Goal: Task Accomplishment & Management: Manage account settings

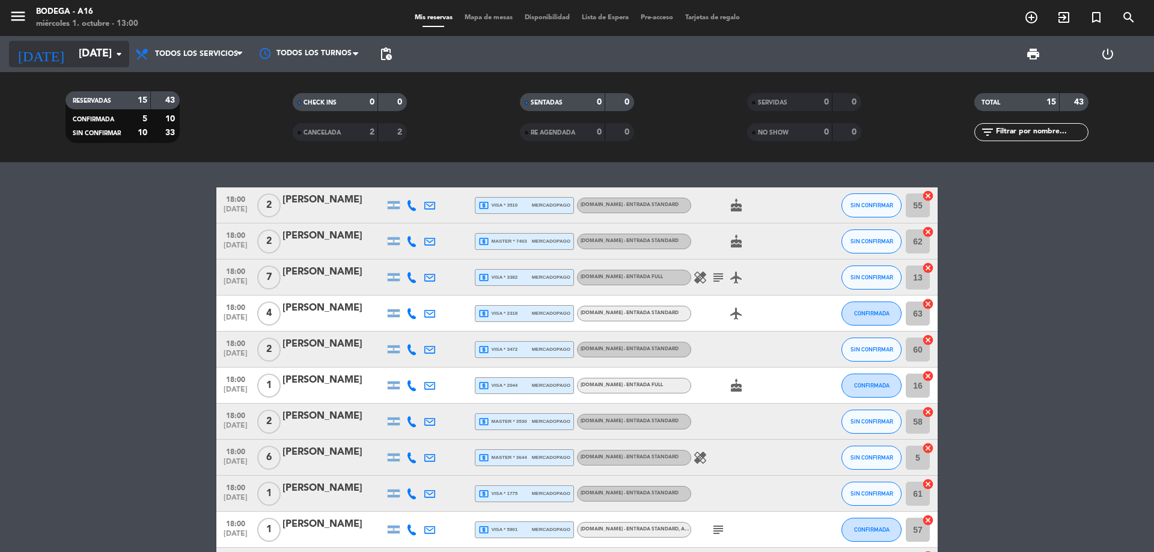
scroll to position [140, 0]
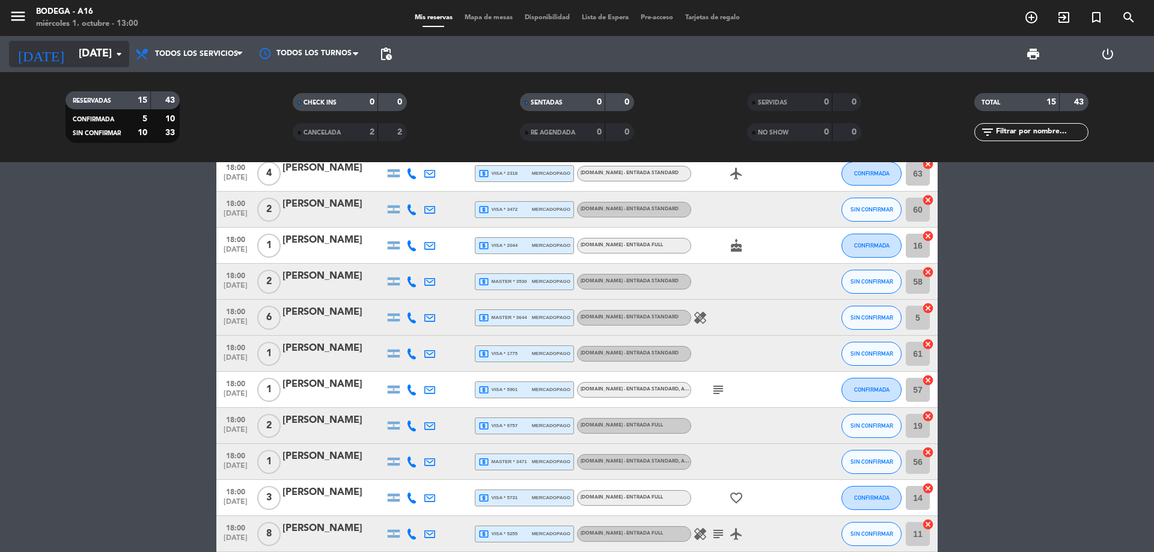
click at [73, 50] on input "[DATE]" at bounding box center [142, 54] width 139 height 24
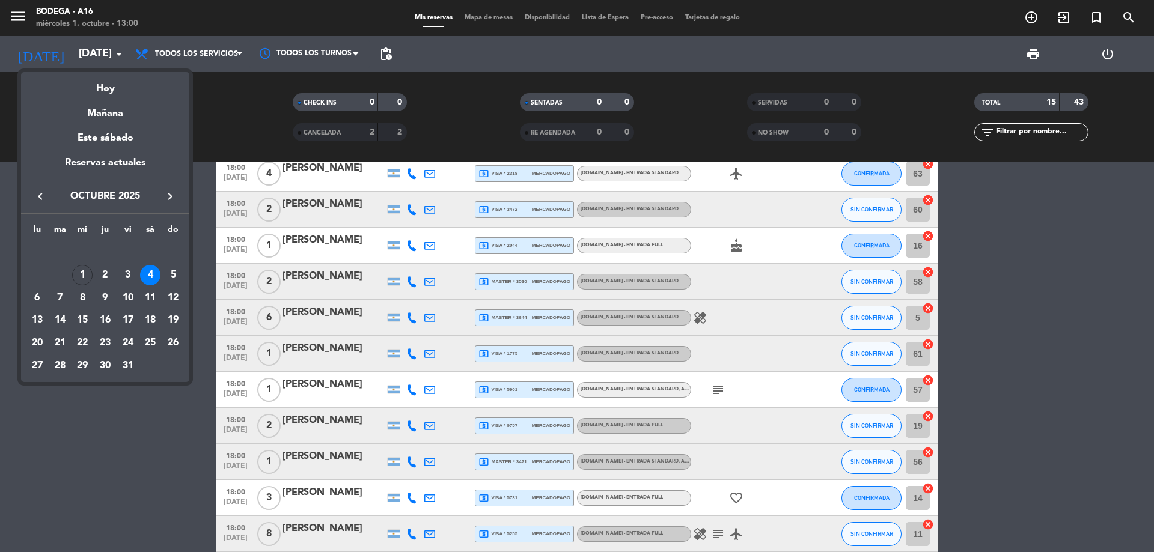
click at [68, 53] on div at bounding box center [577, 276] width 1154 height 552
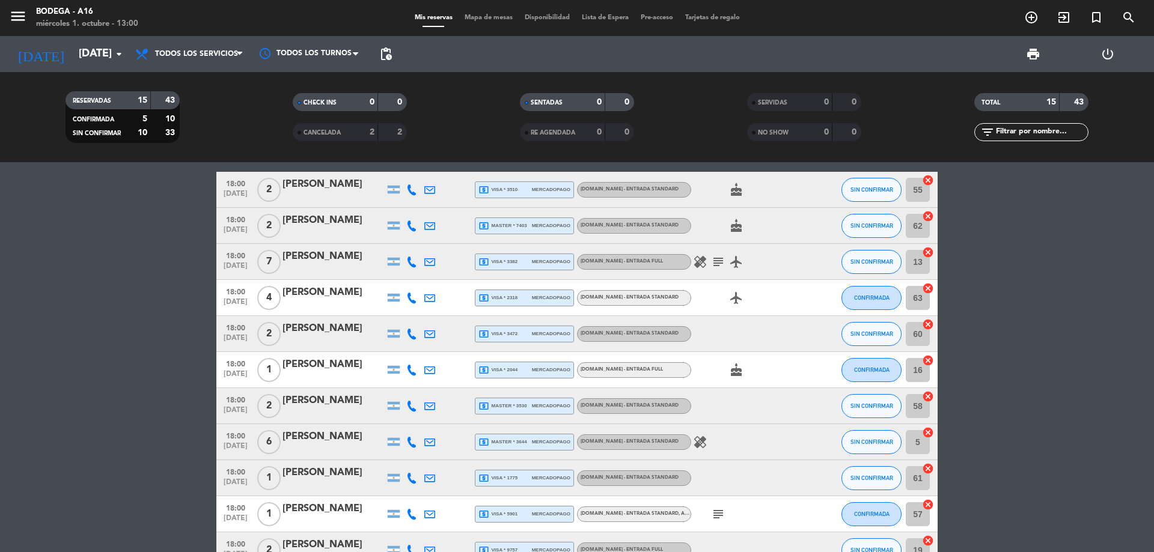
scroll to position [0, 0]
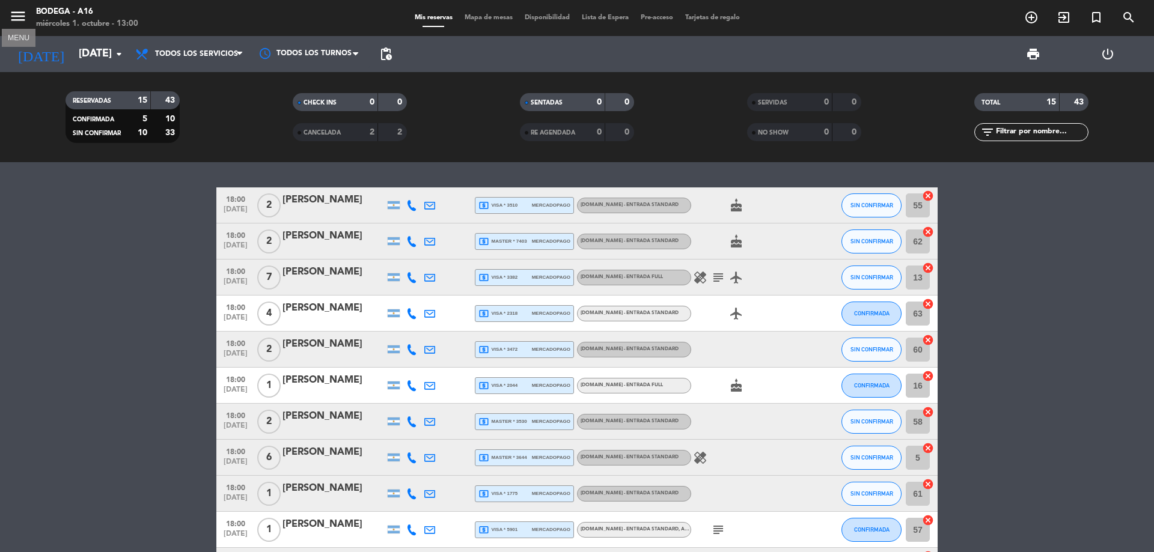
click at [17, 17] on icon "menu" at bounding box center [18, 16] width 18 height 18
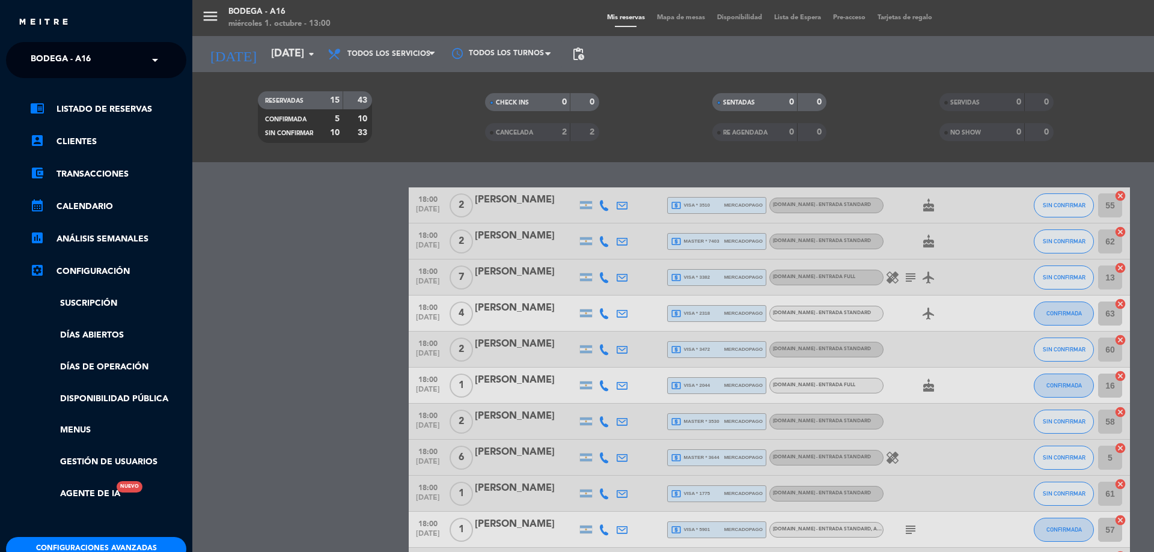
click at [98, 66] on div "× Bodega - A16" at bounding box center [67, 59] width 83 height 25
click at [106, 105] on div "A16 Civit" at bounding box center [96, 111] width 179 height 18
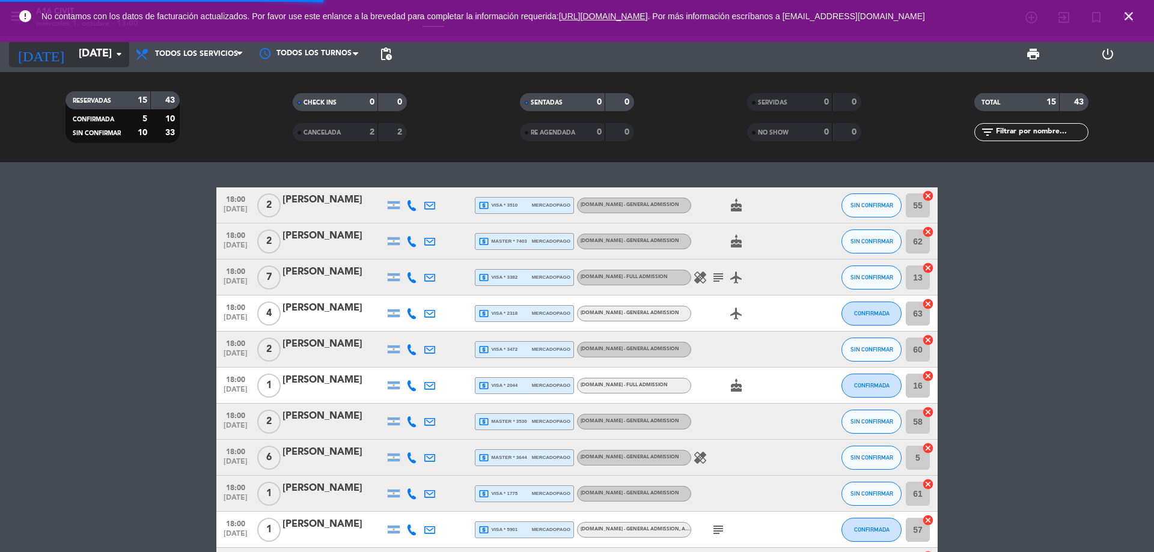
click at [104, 55] on input "[DATE]" at bounding box center [142, 54] width 139 height 24
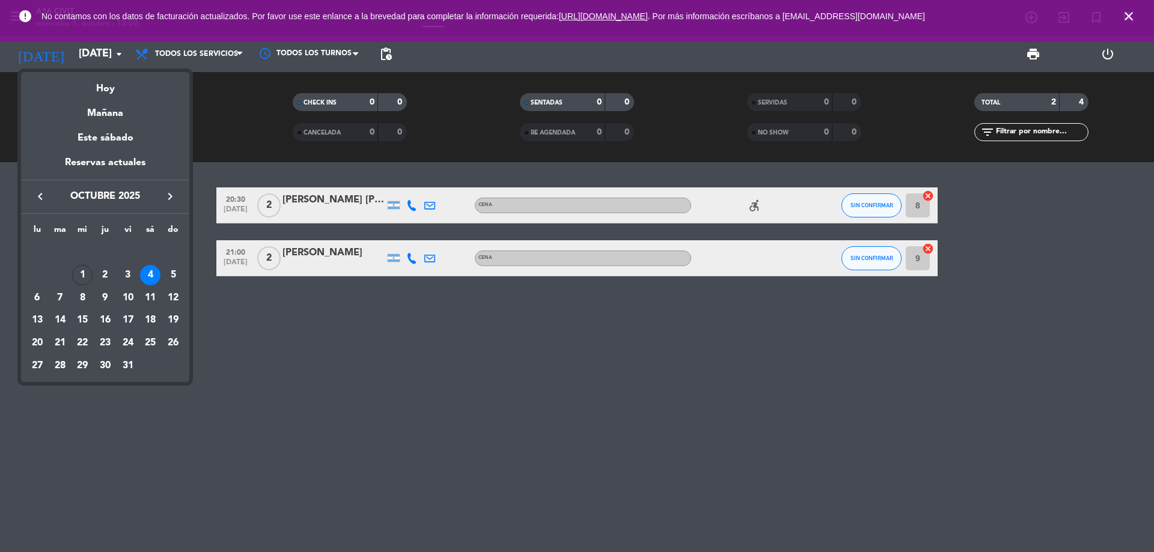
click at [237, 142] on div at bounding box center [577, 276] width 1154 height 552
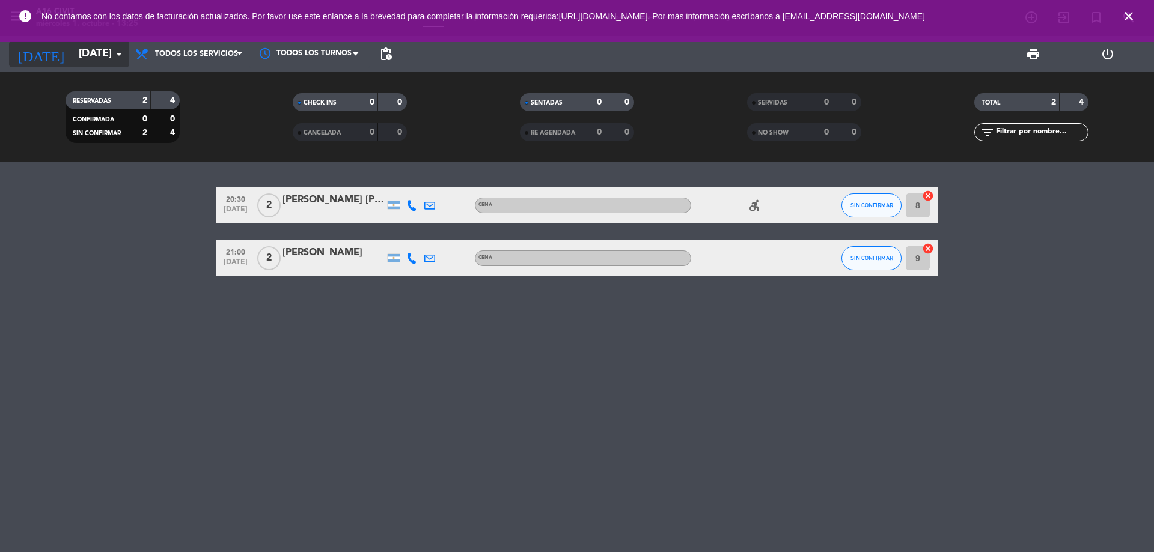
click at [73, 53] on input "[DATE]" at bounding box center [142, 54] width 139 height 24
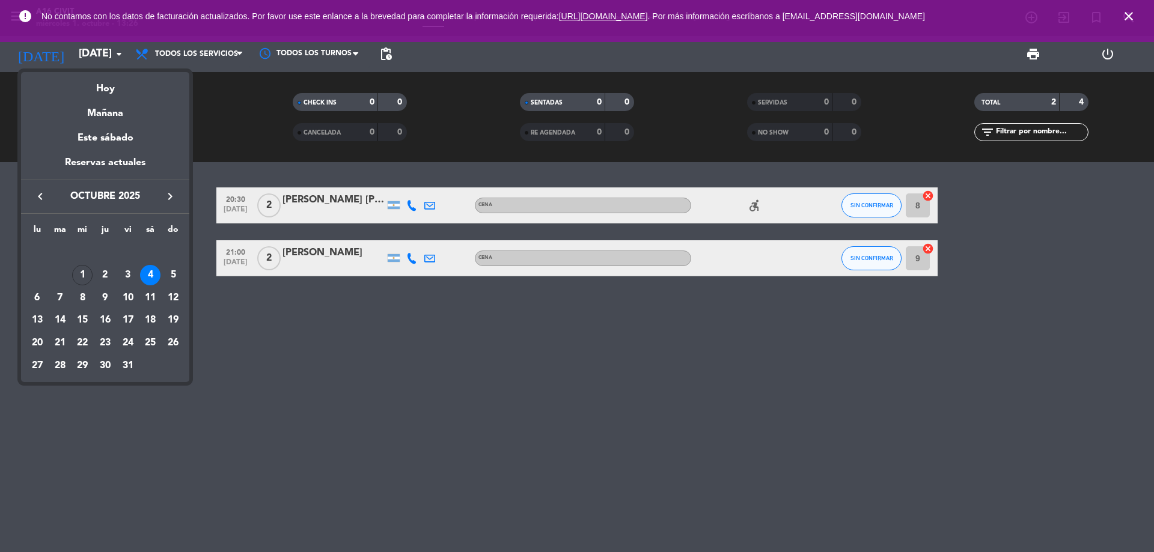
click at [202, 121] on div at bounding box center [577, 276] width 1154 height 552
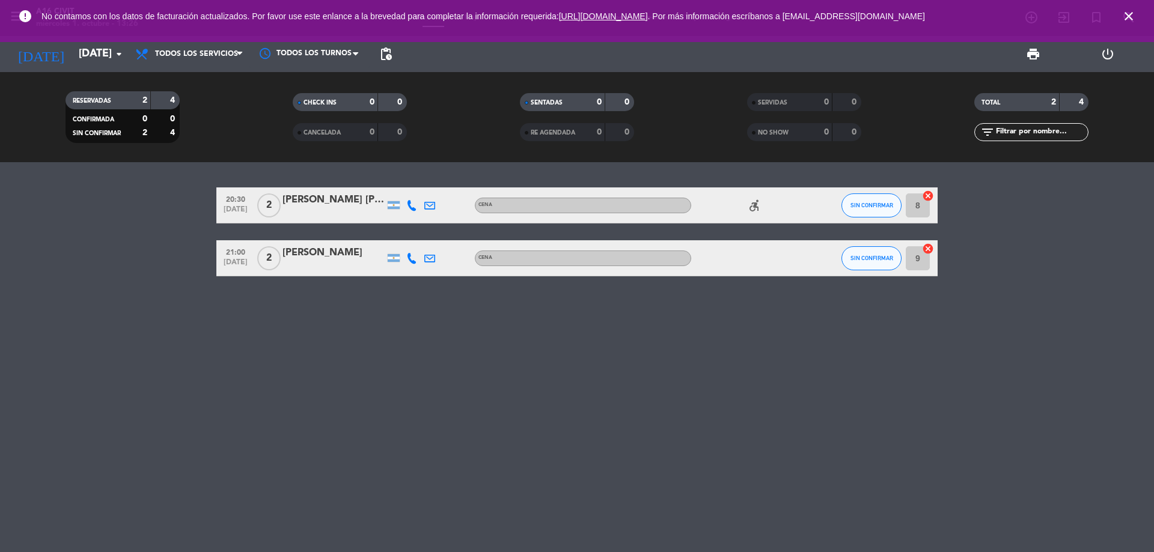
click at [1139, 13] on span "close" at bounding box center [1128, 16] width 32 height 32
click at [1130, 14] on icon "close" at bounding box center [1128, 16] width 14 height 14
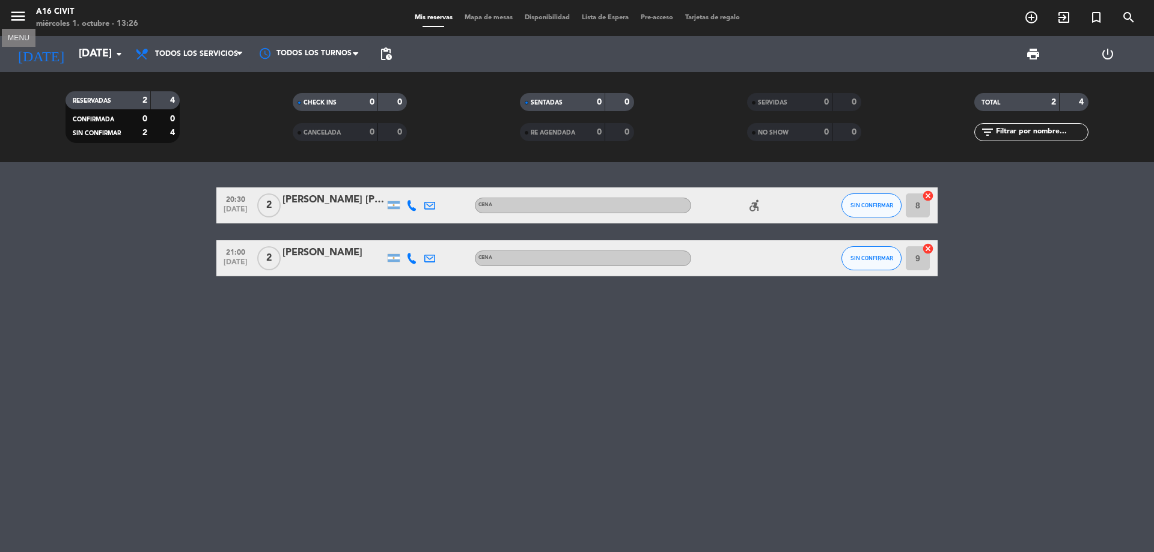
click at [17, 18] on icon "menu" at bounding box center [18, 16] width 18 height 18
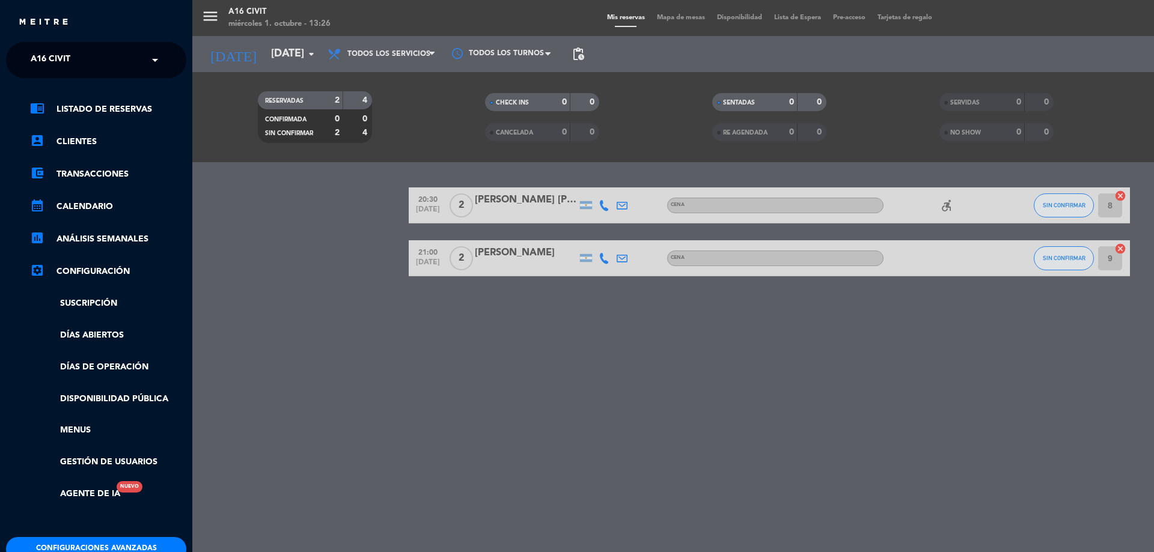
click at [131, 60] on input "text" at bounding box center [97, 60] width 147 height 26
click at [114, 90] on div "Bodega - A16" at bounding box center [96, 93] width 179 height 18
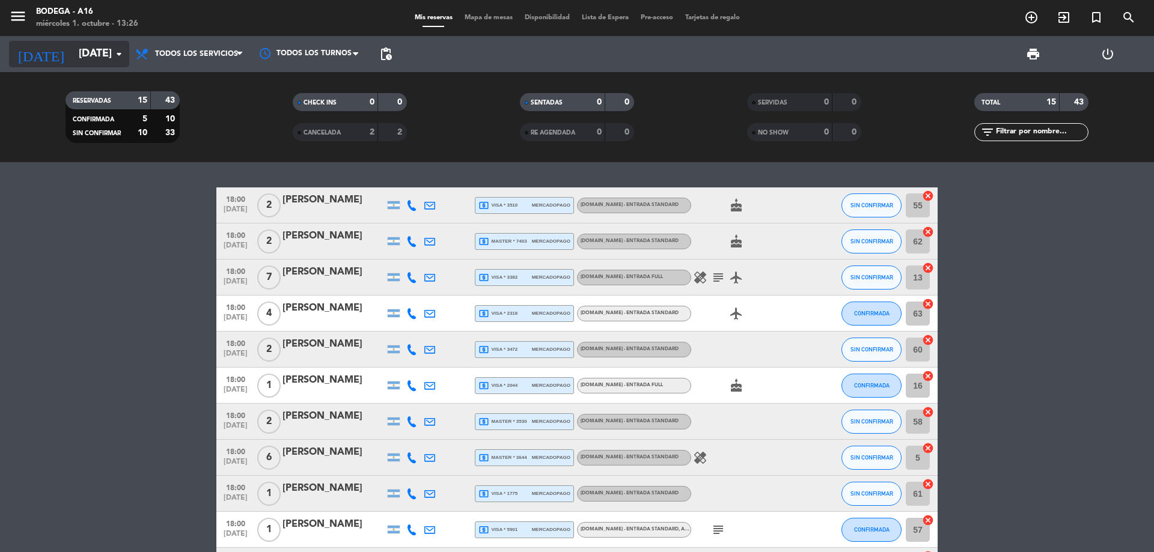
click at [97, 55] on input "[DATE]" at bounding box center [142, 54] width 139 height 24
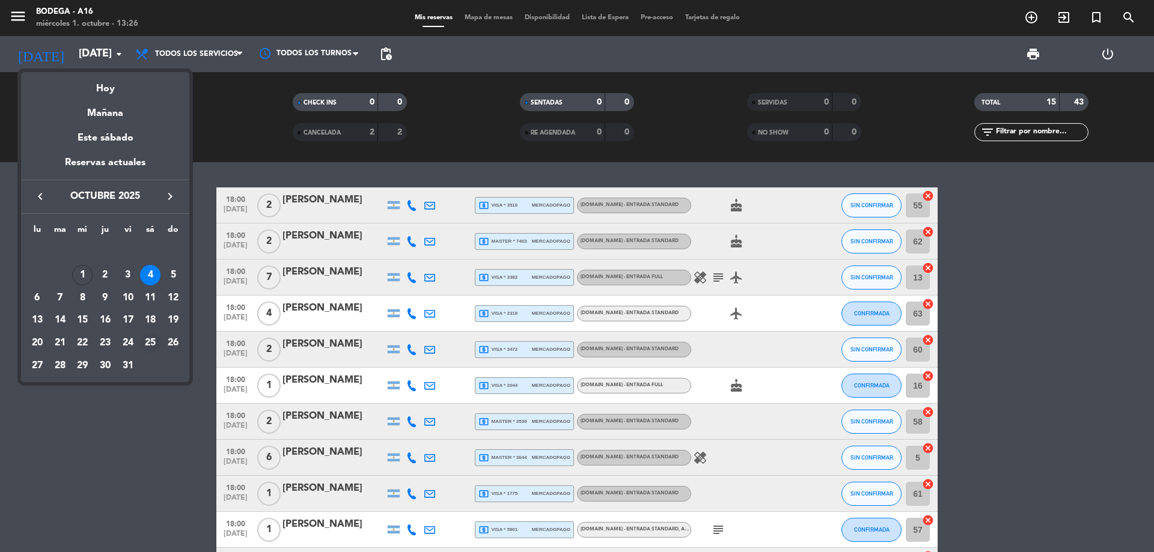
click at [150, 341] on div "25" at bounding box center [150, 343] width 20 height 20
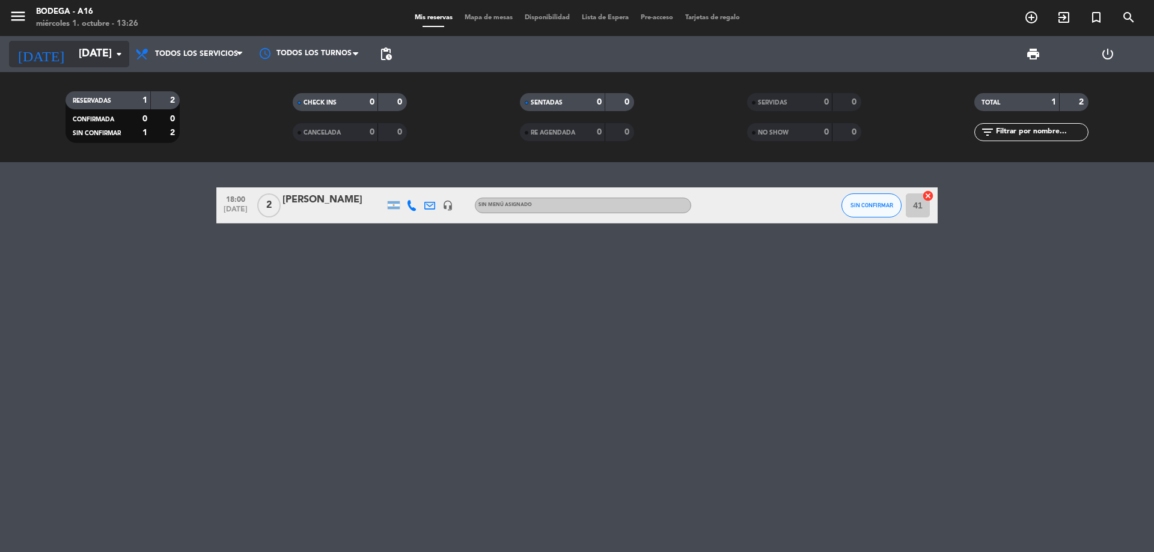
click at [96, 56] on input "[DATE]" at bounding box center [142, 54] width 139 height 24
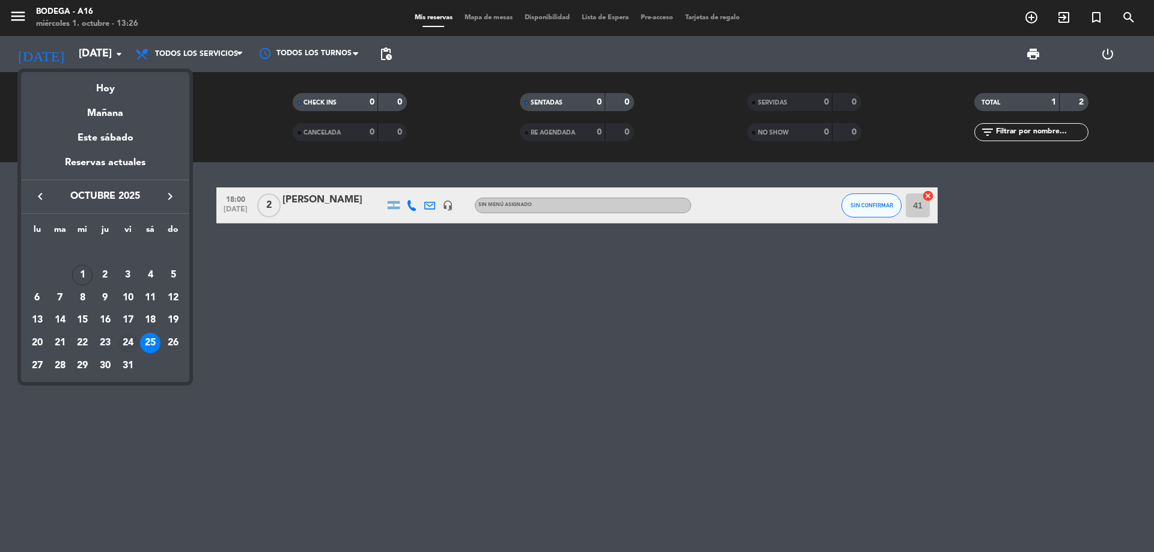
click at [132, 346] on div "24" at bounding box center [128, 343] width 20 height 20
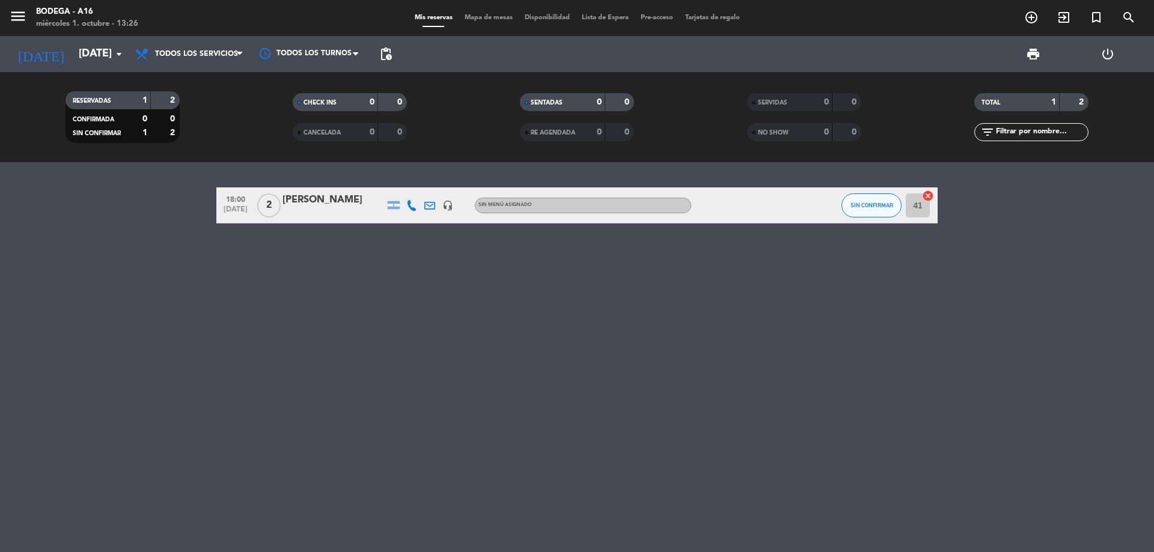
type input "[DATE]"
